Goal: Task Accomplishment & Management: Manage account settings

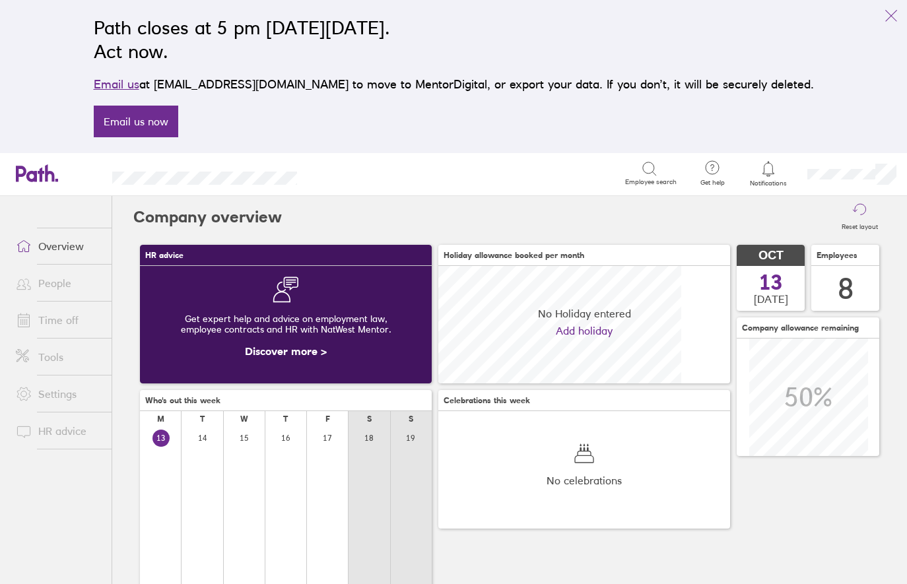
scroll to position [118, 292]
click at [67, 321] on link "Time off" at bounding box center [58, 320] width 106 height 26
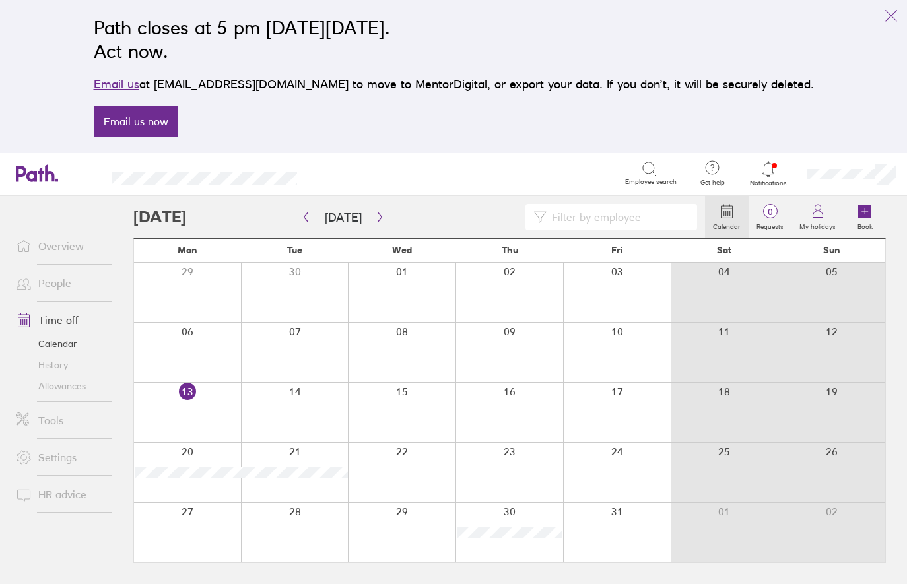
click at [79, 389] on link "Allowances" at bounding box center [58, 386] width 106 height 21
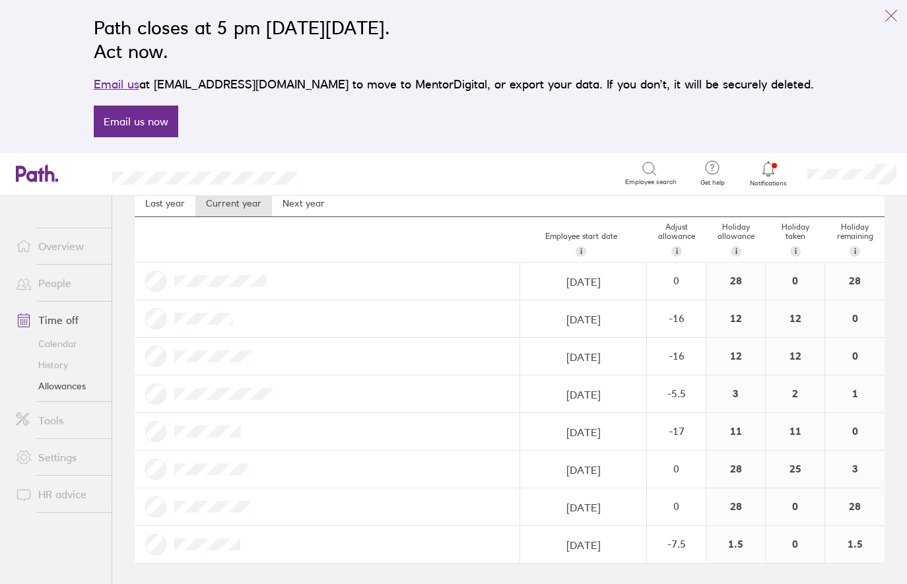
scroll to position [48, 0]
click at [673, 546] on div "-7.5" at bounding box center [676, 545] width 57 height 12
click at [691, 549] on div "-" at bounding box center [694, 552] width 11 height 11
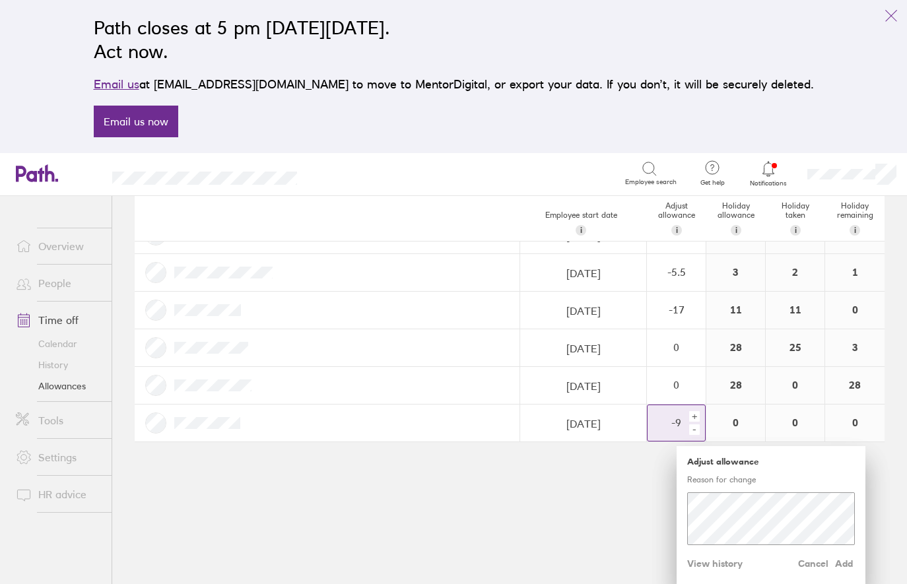
scroll to position [170, 0]
click at [842, 562] on span "Add" at bounding box center [844, 564] width 21 height 21
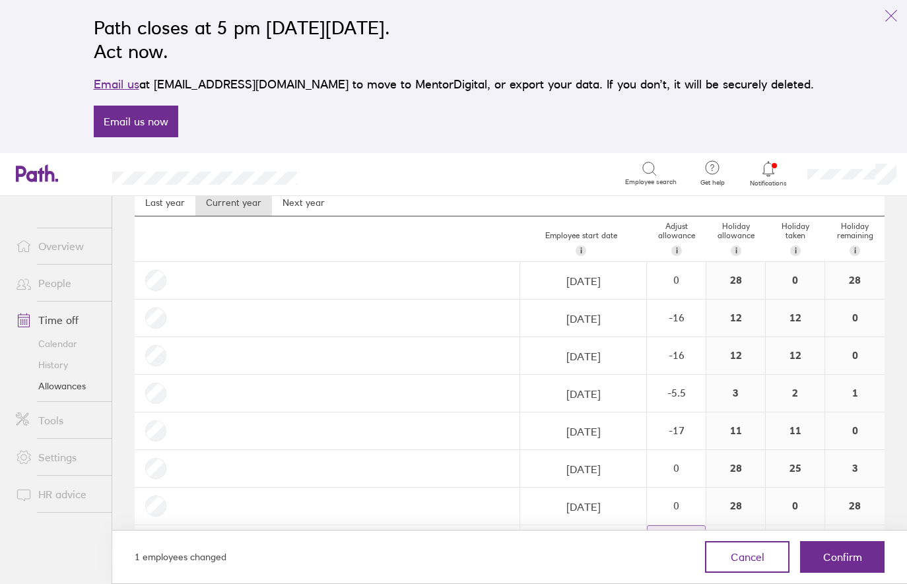
scroll to position [48, 0]
click at [842, 562] on span "Confirm" at bounding box center [842, 557] width 39 height 12
click at [842, 558] on span "Confirm" at bounding box center [842, 557] width 39 height 12
